Goal: Task Accomplishment & Management: Use online tool/utility

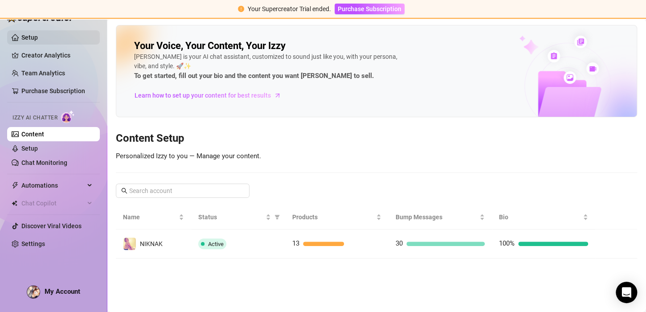
click at [38, 35] on link "Setup" at bounding box center [29, 37] width 16 height 7
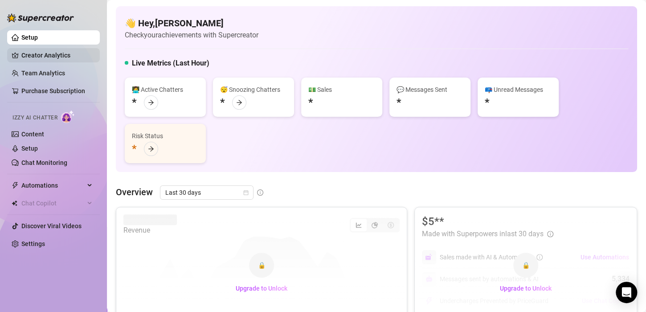
click at [45, 53] on link "Creator Analytics" at bounding box center [56, 55] width 71 height 14
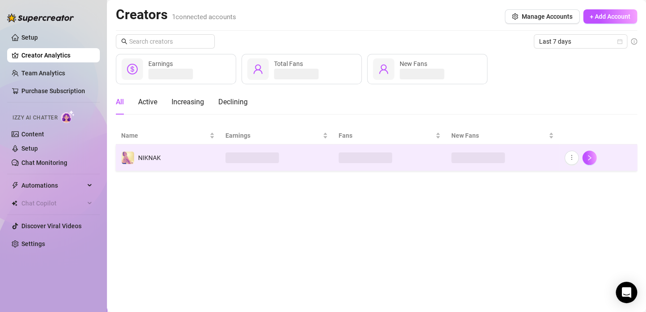
click at [195, 159] on td "NIKNAK" at bounding box center [168, 157] width 104 height 27
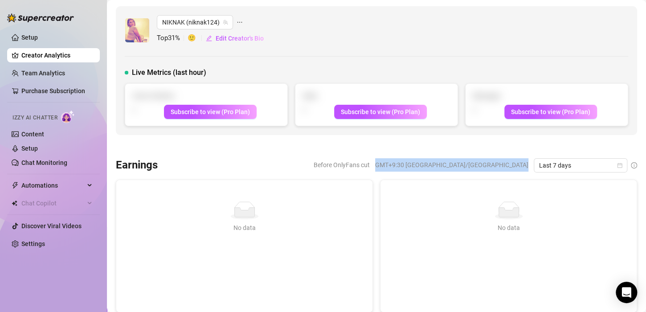
click at [44, 135] on link "Content" at bounding box center [32, 134] width 23 height 7
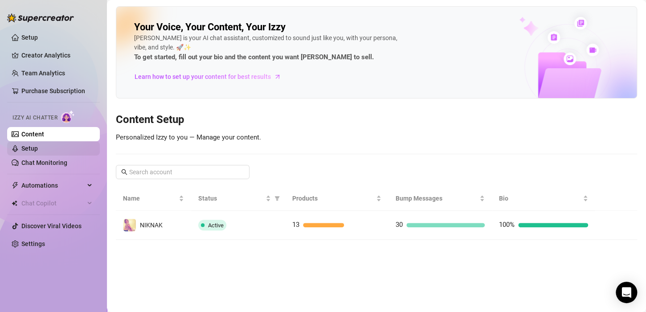
click at [38, 151] on link "Setup" at bounding box center [29, 148] width 16 height 7
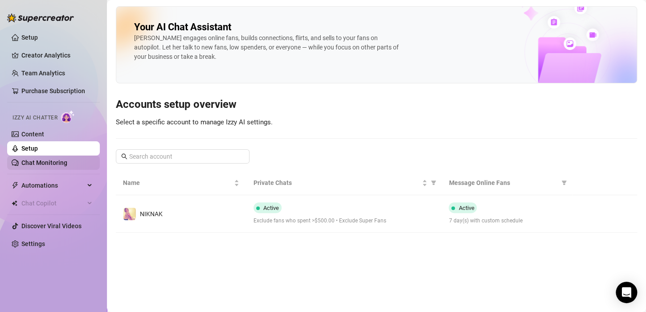
click at [48, 166] on link "Chat Monitoring" at bounding box center [44, 162] width 46 height 7
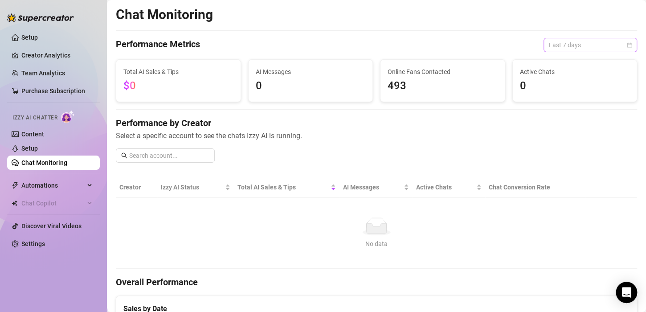
click at [611, 42] on span "Last 7 days" at bounding box center [590, 44] width 83 height 13
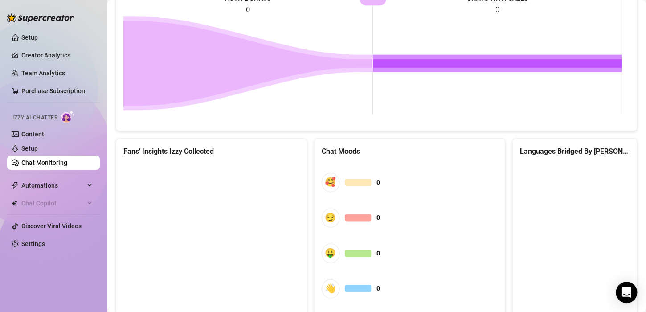
scroll to position [488, 0]
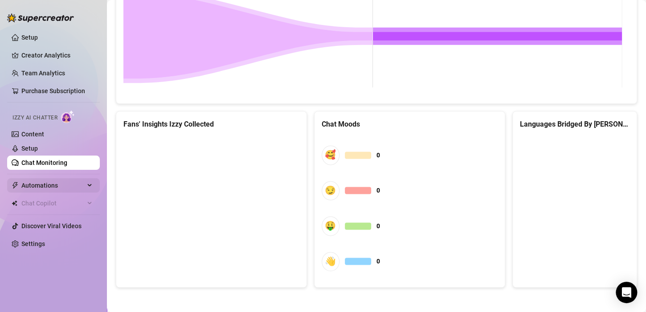
click at [30, 182] on span "Automations" at bounding box center [52, 185] width 63 height 14
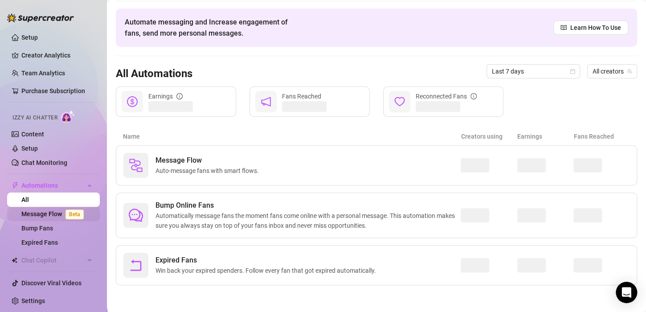
scroll to position [28, 0]
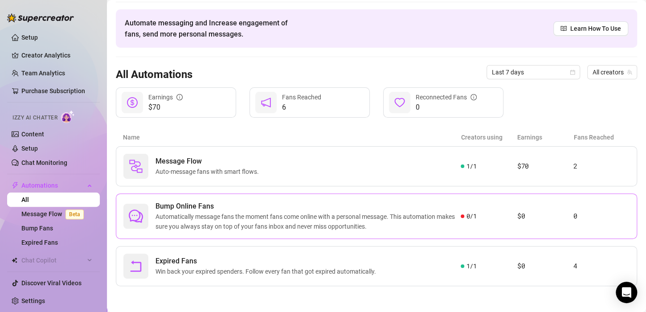
click at [421, 220] on span "Automatically message fans the moment fans come online with a personal message.…" at bounding box center [308, 222] width 305 height 20
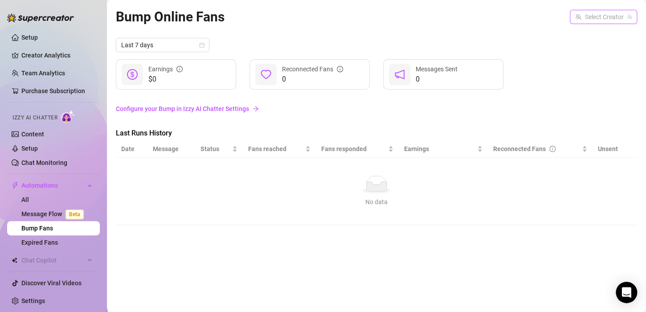
click at [604, 21] on input "search" at bounding box center [599, 16] width 49 height 13
